Goal: Task Accomplishment & Management: Use online tool/utility

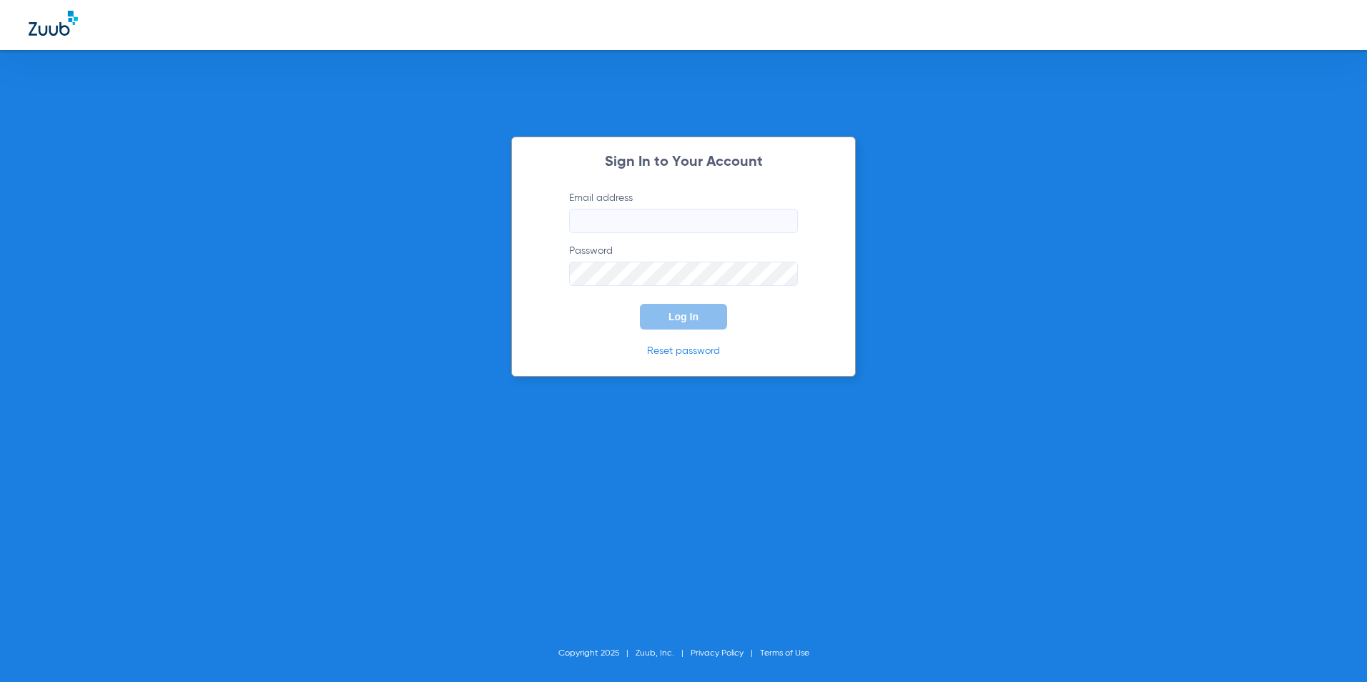
type input "[EMAIL_ADDRESS][DOMAIN_NAME]"
click at [672, 316] on span "Log In" at bounding box center [683, 316] width 30 height 11
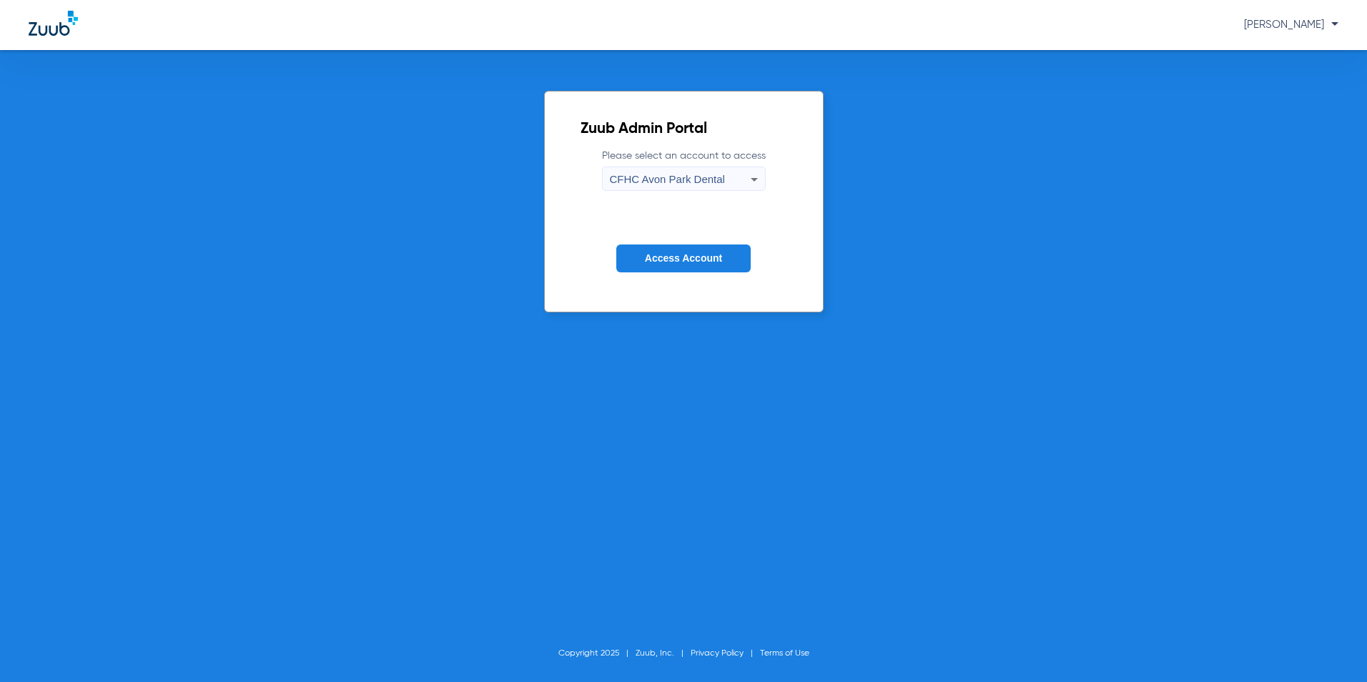
click at [718, 167] on div "CFHC Avon Park Dental" at bounding box center [680, 179] width 141 height 24
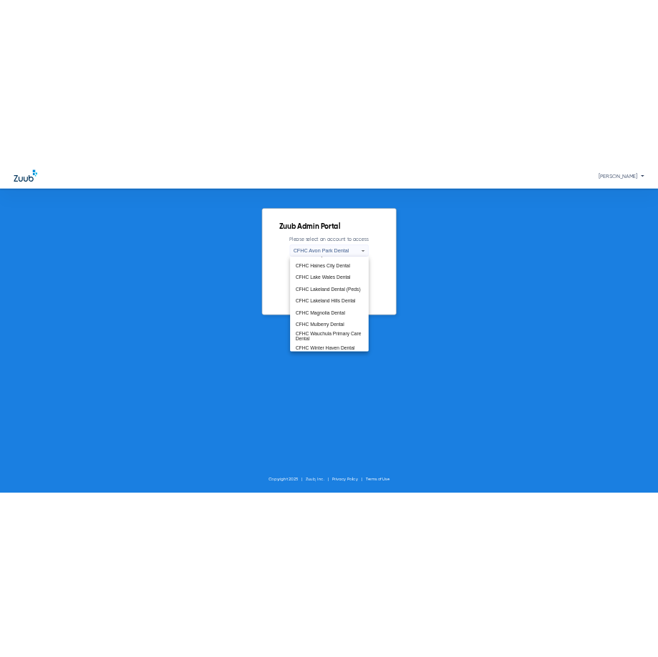
scroll to position [95, 0]
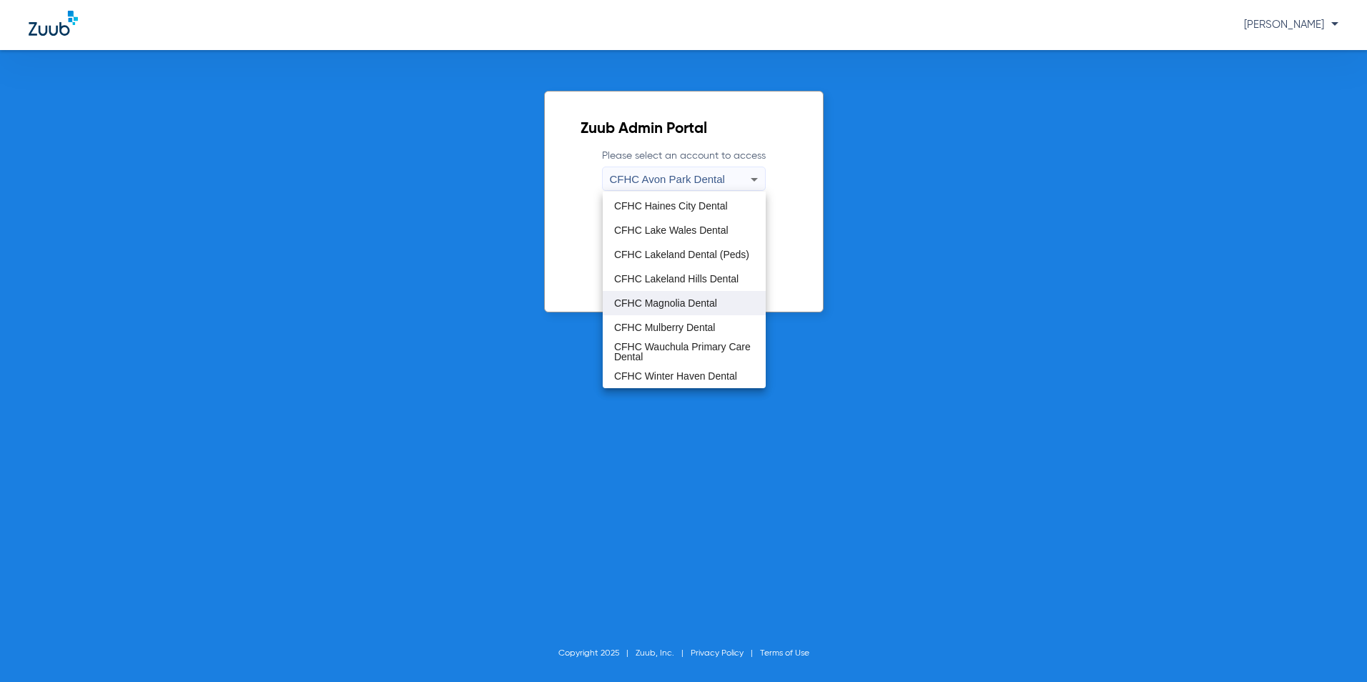
click at [662, 299] on span "CFHC Magnolia Dental" at bounding box center [665, 303] width 103 height 10
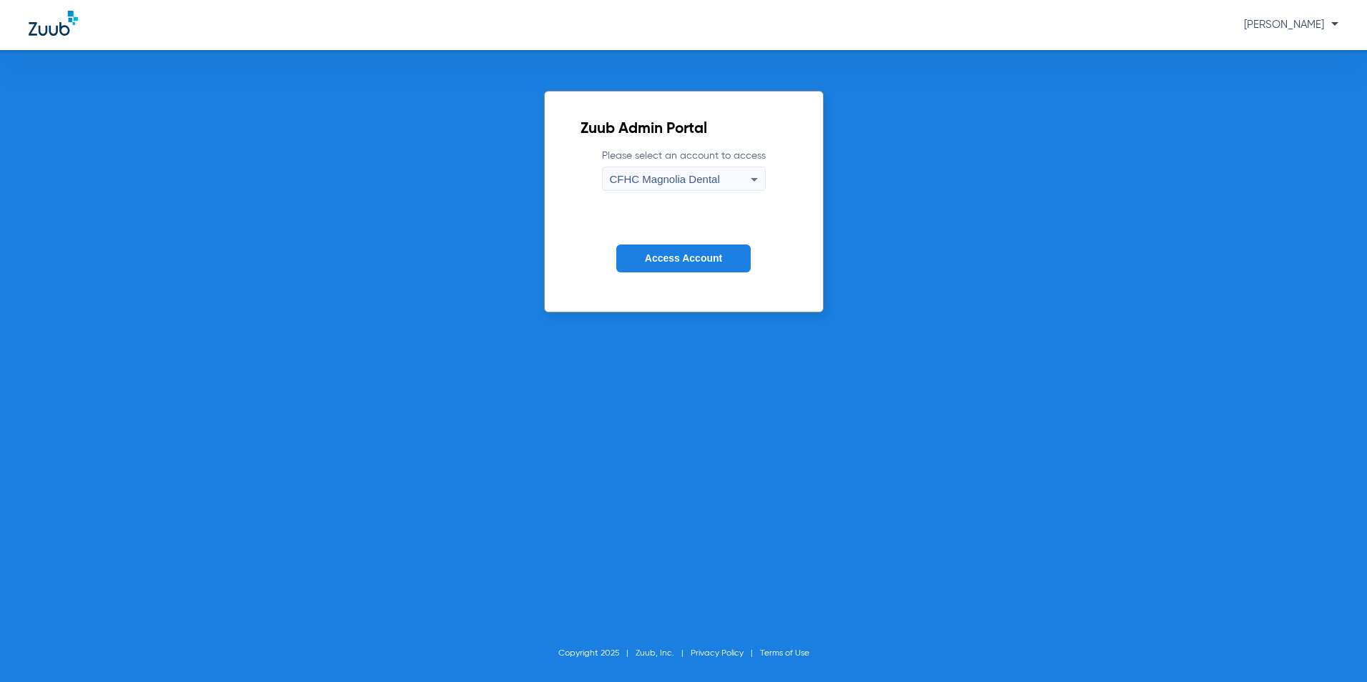
click at [708, 254] on span "Access Account" at bounding box center [683, 257] width 77 height 11
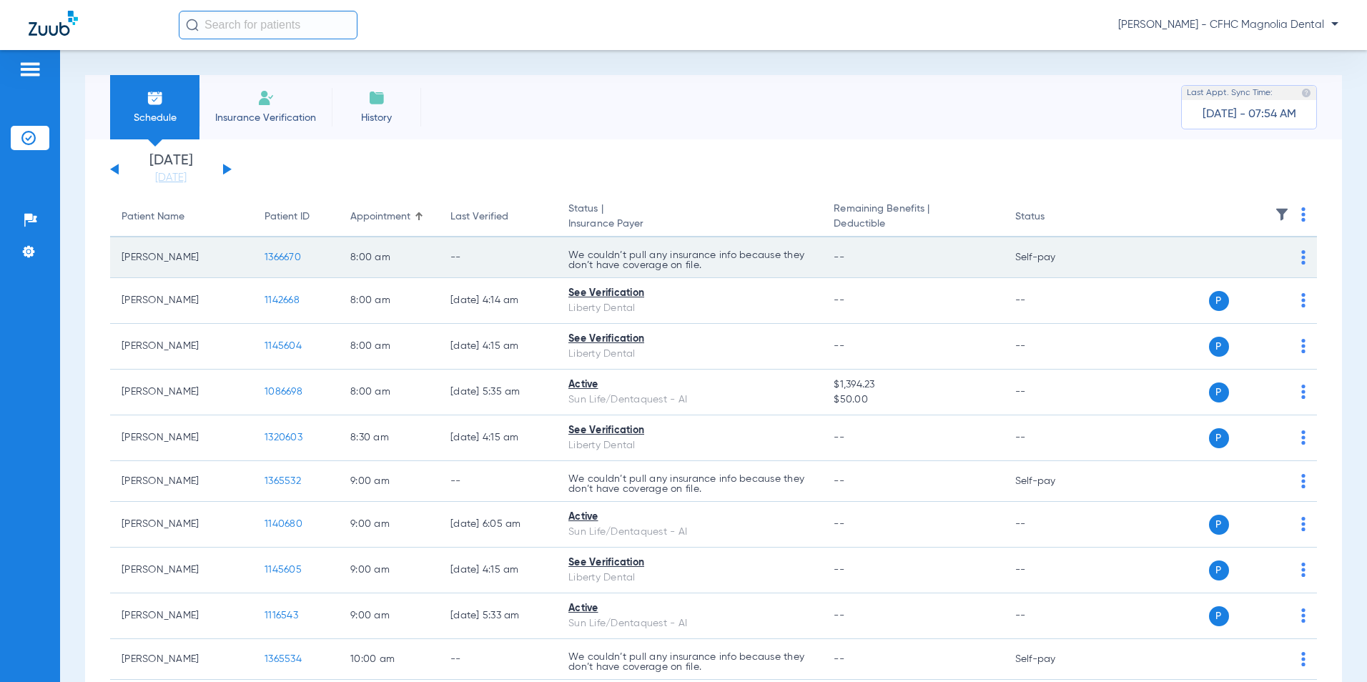
click at [290, 252] on span "1366670" at bounding box center [282, 257] width 36 height 10
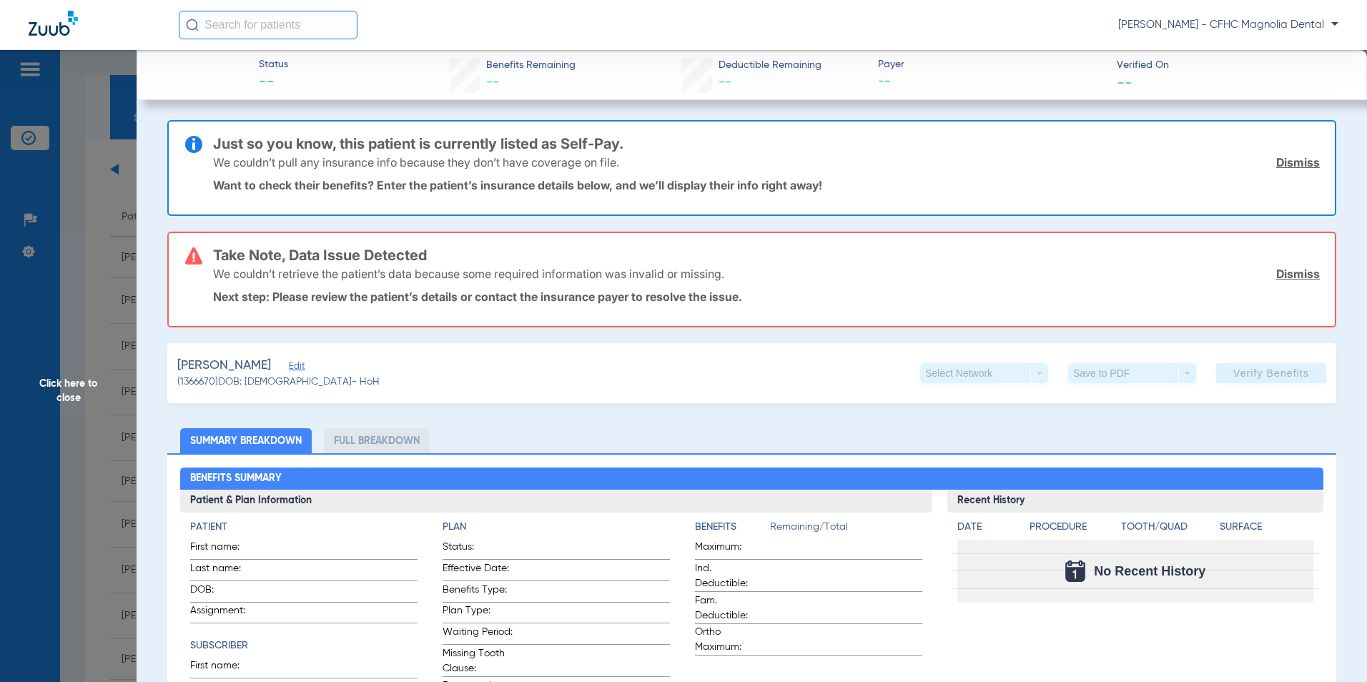
click at [1289, 273] on link "Dismiss" at bounding box center [1298, 274] width 44 height 14
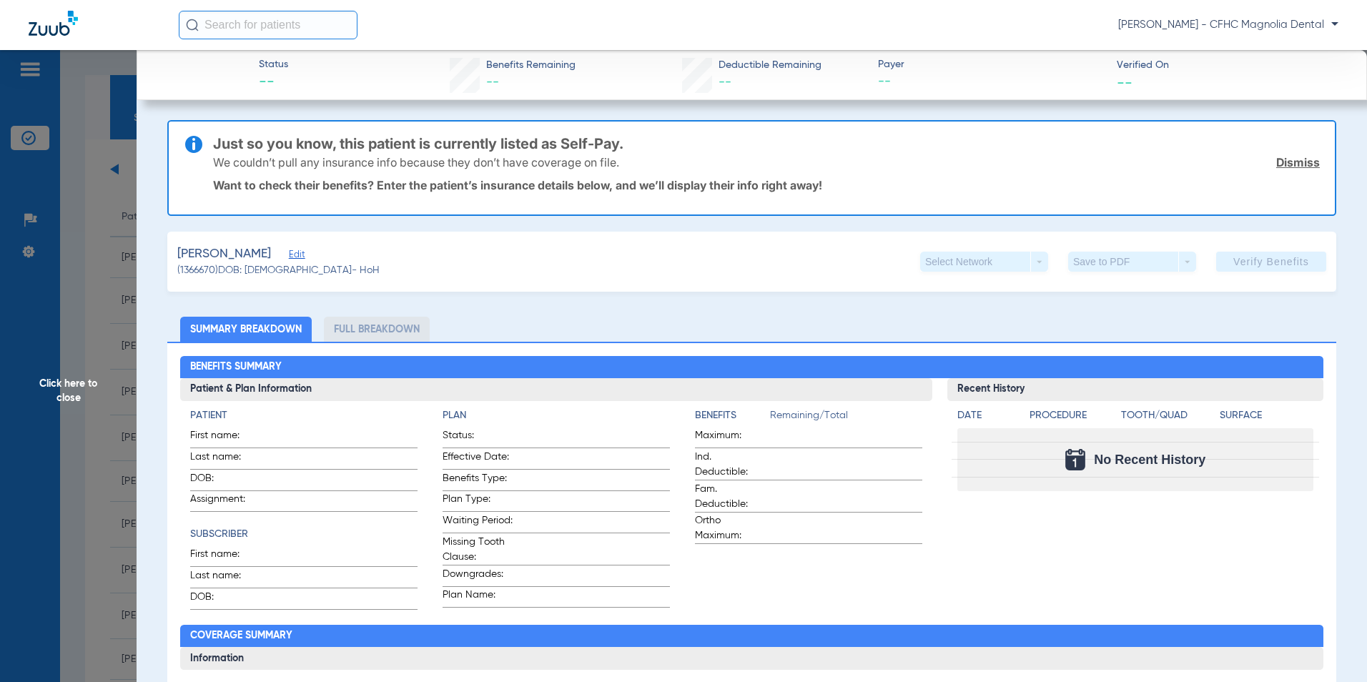
click at [1287, 159] on link "Dismiss" at bounding box center [1298, 162] width 44 height 14
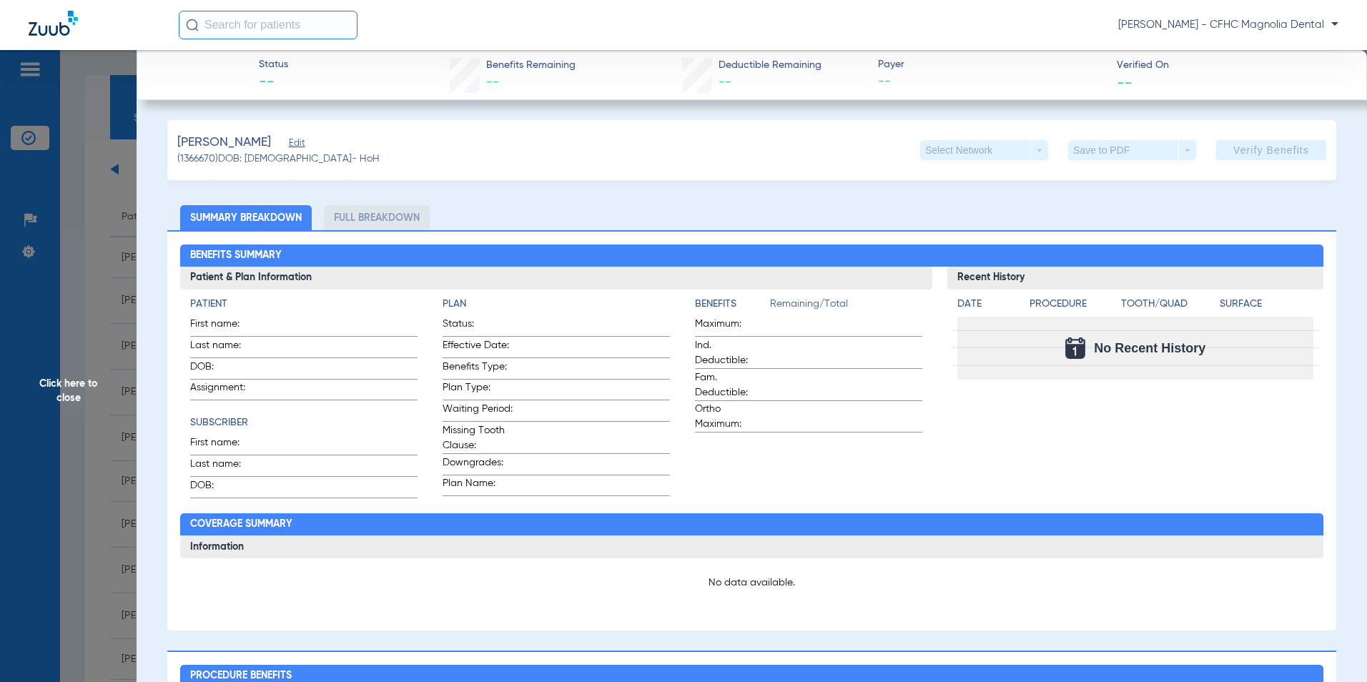
click at [302, 142] on span "Edit" at bounding box center [295, 145] width 13 height 14
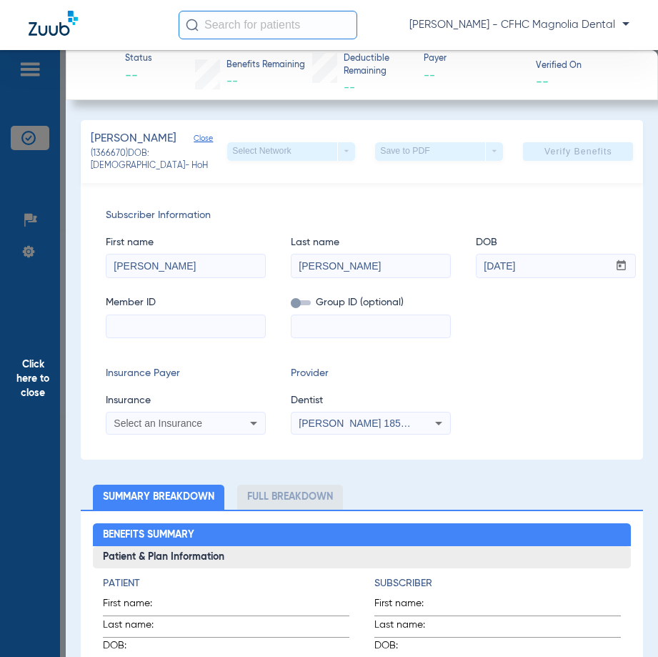
click at [190, 338] on input at bounding box center [186, 326] width 159 height 23
type input "CLNQ0014873223"
click at [226, 428] on div "Select an Insurance" at bounding box center [171, 423] width 115 height 10
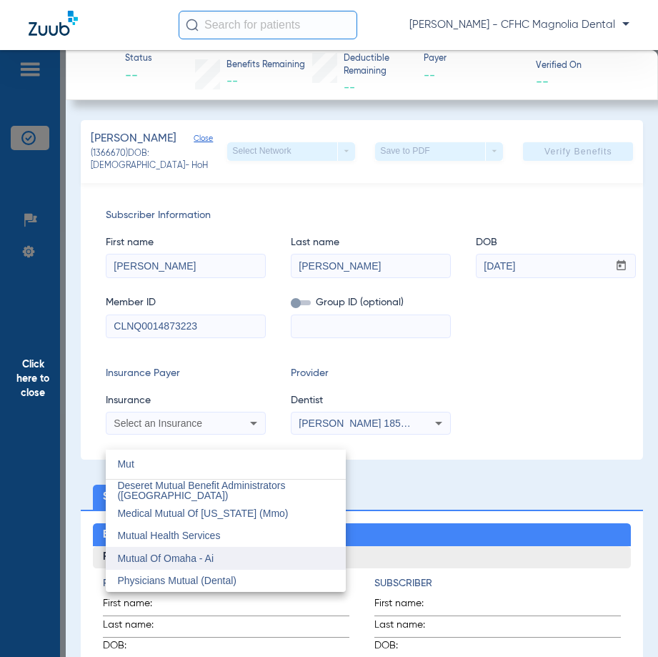
type input "Mut"
click at [207, 560] on span "Mutual Of Omaha - Ai" at bounding box center [165, 558] width 97 height 11
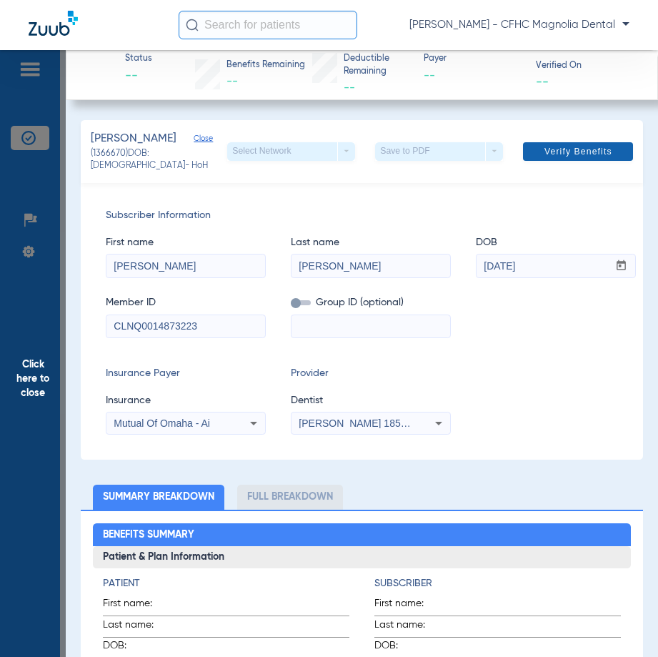
click at [585, 157] on span "Verify Benefits" at bounding box center [579, 151] width 68 height 11
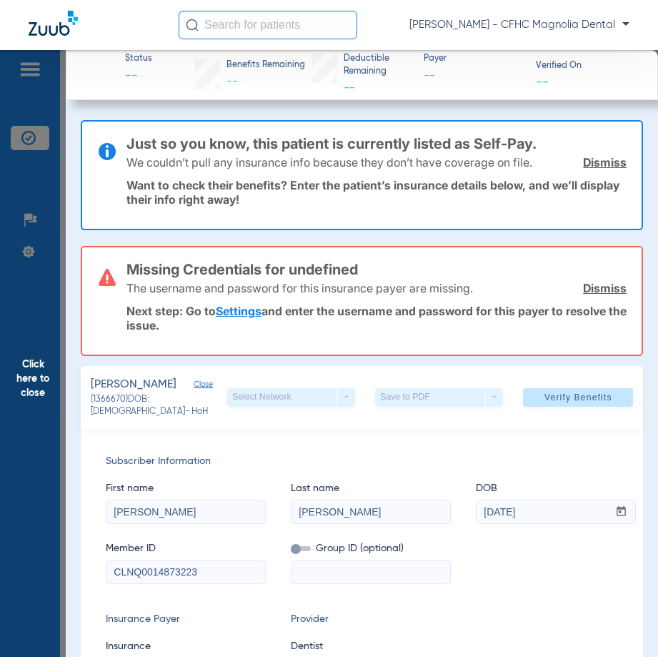
click at [593, 288] on link "Dismiss" at bounding box center [605, 288] width 44 height 14
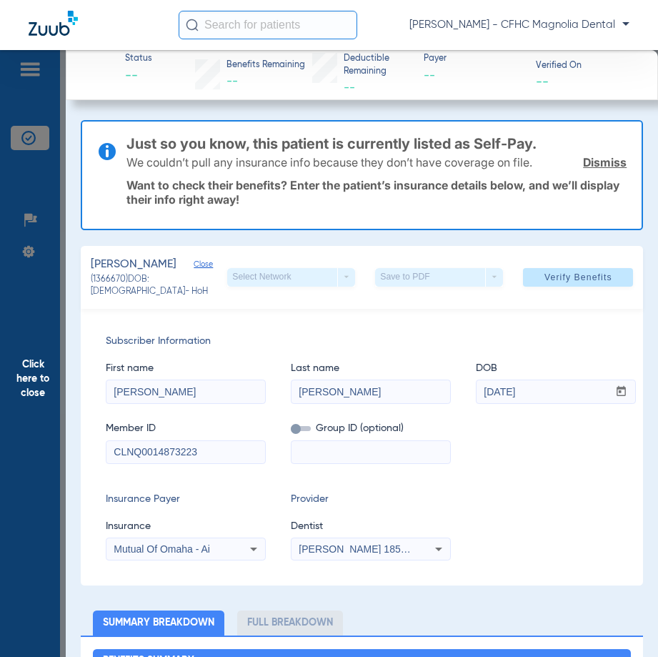
click at [610, 162] on link "Dismiss" at bounding box center [605, 162] width 44 height 14
